Goal: Transaction & Acquisition: Subscribe to service/newsletter

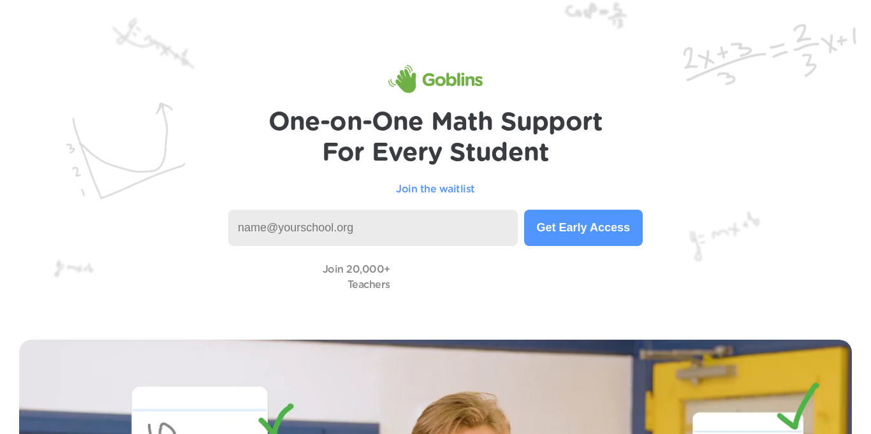
click at [358, 229] on input at bounding box center [373, 228] width 290 height 36
type input "b"
type input "n"
type input "ben@dvusd.org"
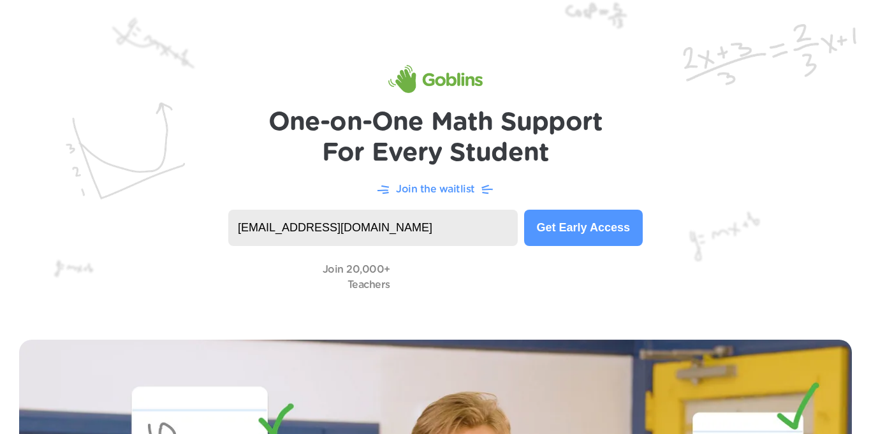
click at [538, 243] on button "Get Early Access" at bounding box center [583, 228] width 119 height 36
click at [249, 221] on input at bounding box center [373, 228] width 290 height 36
click at [68, 161] on img at bounding box center [435, 160] width 871 height 321
click at [596, 226] on button "Check Your Status" at bounding box center [580, 228] width 126 height 36
click at [415, 223] on input "[EMAIL_ADDRESS][DOMAIN_NAME]" at bounding box center [369, 228] width 282 height 36
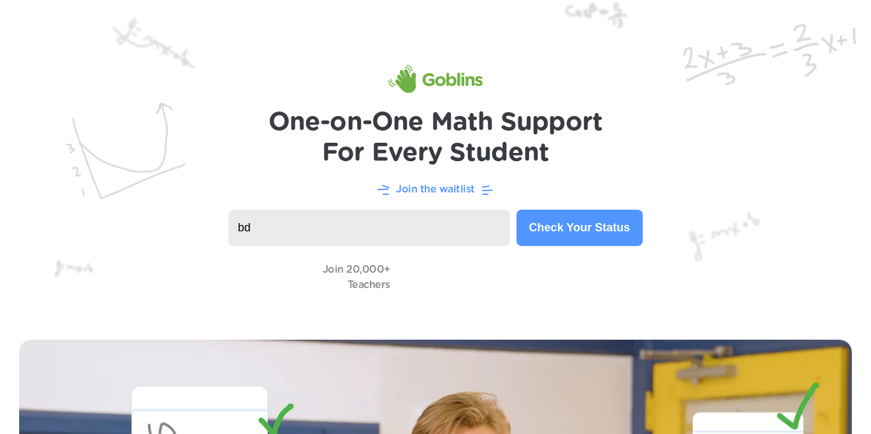
type input "b"
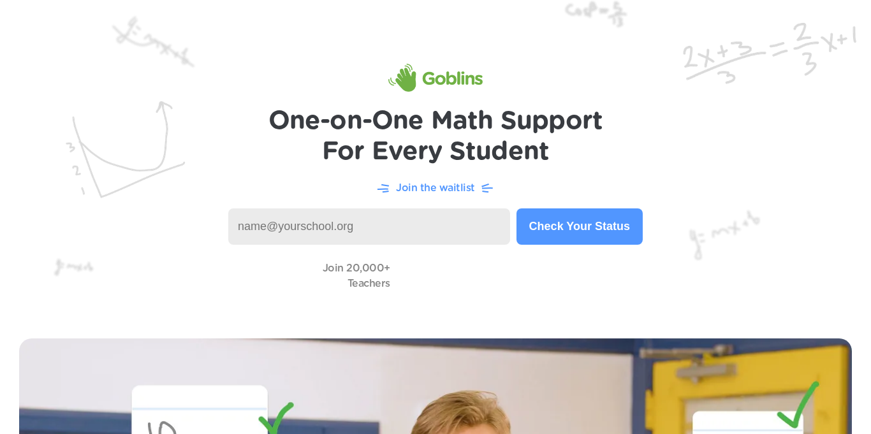
scroll to position [2, 0]
click at [186, 100] on img at bounding box center [435, 158] width 871 height 321
click at [257, 208] on input at bounding box center [369, 226] width 282 height 36
